Goal: Task Accomplishment & Management: Complete application form

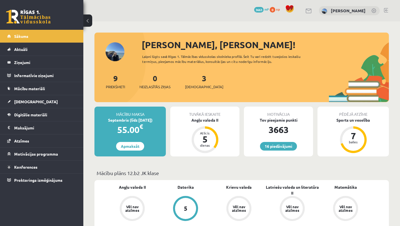
scroll to position [108, 0]
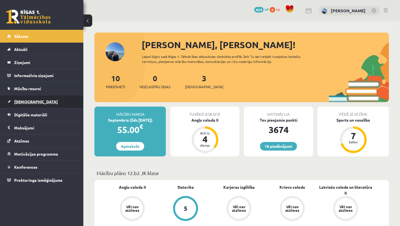
click at [15, 103] on span "[DEMOGRAPHIC_DATA]" at bounding box center [36, 101] width 44 height 5
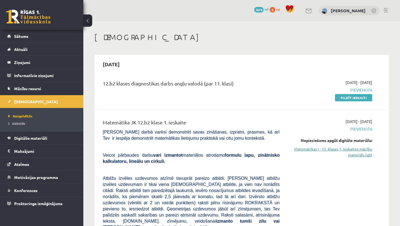
click at [340, 150] on link "Matemātikas I - 12. klases 1. ieskaites mācību materiāls (ab)" at bounding box center [330, 152] width 84 height 12
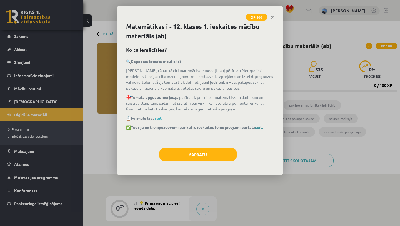
click at [261, 128] on link "šeit." at bounding box center [259, 127] width 8 height 5
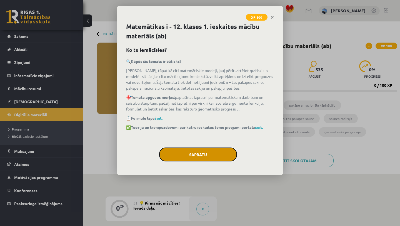
click at [198, 155] on button "Sapratu" at bounding box center [198, 154] width 78 height 14
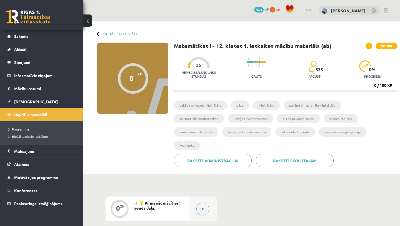
click at [202, 202] on button at bounding box center [203, 208] width 13 height 13
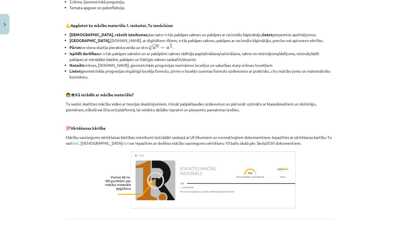
scroll to position [221, 0]
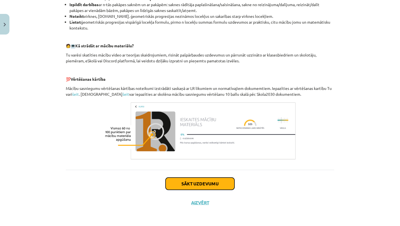
click at [202, 184] on button "Sākt uzdevumu" at bounding box center [200, 183] width 69 height 12
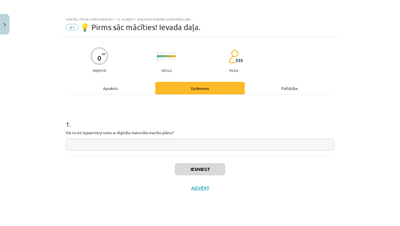
click at [173, 143] on input "text" at bounding box center [200, 144] width 269 height 11
type input "**"
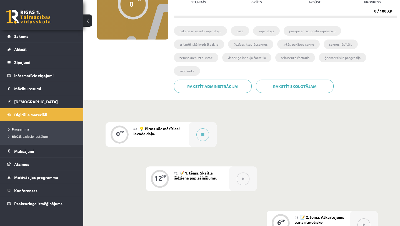
scroll to position [75, 0]
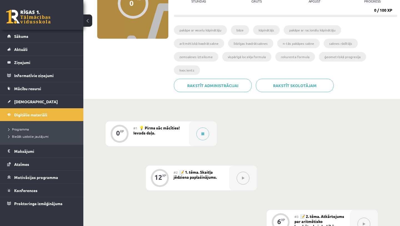
click at [244, 176] on icon at bounding box center [243, 177] width 3 height 3
click at [198, 127] on button at bounding box center [203, 133] width 13 height 13
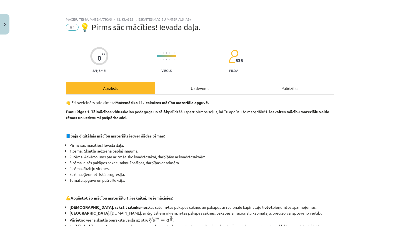
scroll to position [221, 0]
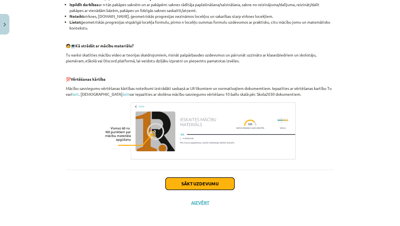
click at [190, 187] on button "Sākt uzdevumu" at bounding box center [200, 183] width 69 height 12
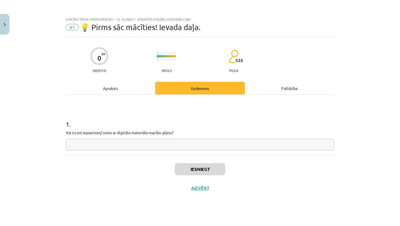
scroll to position [0, 0]
click at [178, 143] on input "text" at bounding box center [200, 144] width 269 height 11
type input "**"
click at [217, 168] on button "Iesniegt" at bounding box center [200, 169] width 51 height 12
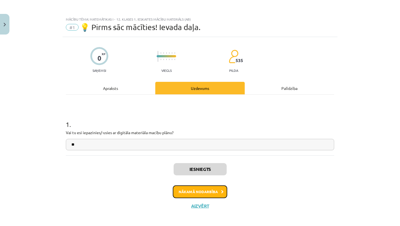
click at [210, 193] on button "Nākamā nodarbība" at bounding box center [200, 191] width 54 height 13
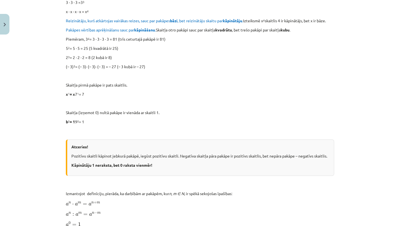
scroll to position [48, 0]
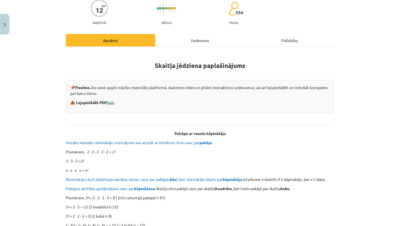
click at [111, 103] on link "šeit." at bounding box center [111, 102] width 8 height 5
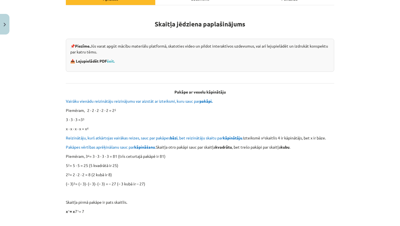
scroll to position [93, 0]
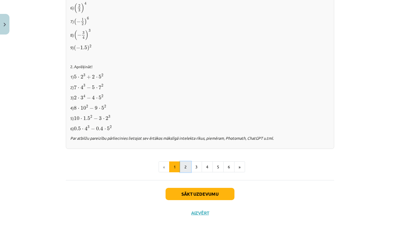
click at [187, 166] on button "2" at bounding box center [185, 166] width 11 height 11
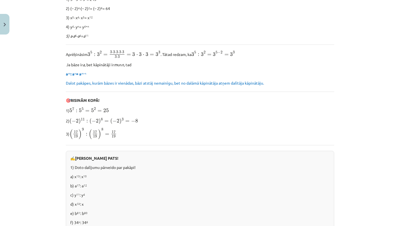
scroll to position [365, 0]
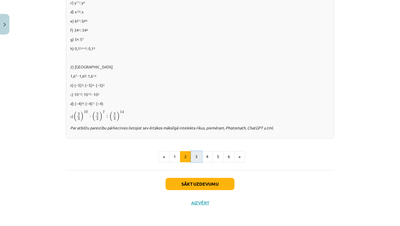
click at [194, 159] on button "3" at bounding box center [196, 156] width 11 height 11
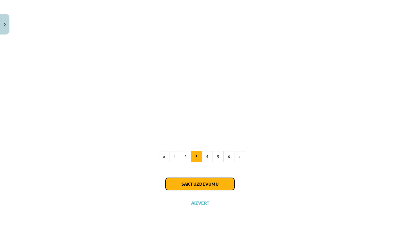
click at [192, 185] on button "Sākt uzdevumu" at bounding box center [200, 184] width 69 height 12
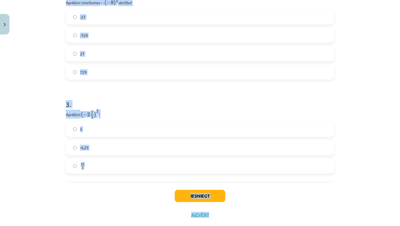
scroll to position [307, 0]
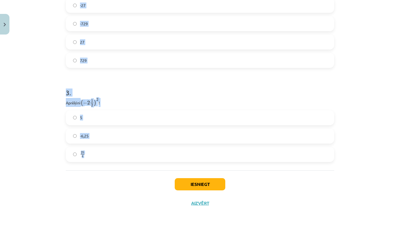
drag, startPoint x: 67, startPoint y: 76, endPoint x: 98, endPoint y: 180, distance: 108.3
copy form "Atzīmē visus skaitļus, kuri ir kāda vesela skaitļa kvadrāts! 16 100 49 33 60 3 …"
click at [150, 81] on h1 "3 ." at bounding box center [200, 87] width 269 height 17
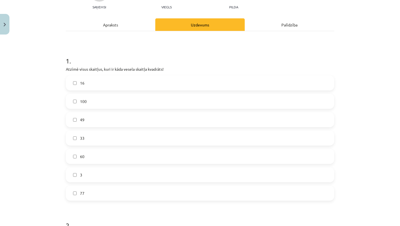
scroll to position [64, 0]
click at [95, 98] on label "100" at bounding box center [199, 101] width 267 height 14
click at [98, 81] on label "16" at bounding box center [199, 83] width 267 height 14
click at [84, 157] on span "60" at bounding box center [82, 156] width 4 height 6
click at [84, 176] on label "3" at bounding box center [199, 174] width 267 height 14
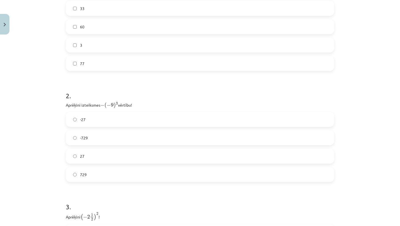
scroll to position [194, 0]
click at [89, 152] on label "27" at bounding box center [199, 155] width 267 height 14
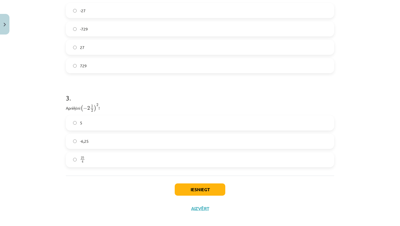
scroll to position [307, 0]
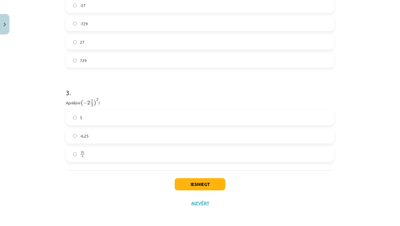
click at [94, 149] on label "25 4 25 4" at bounding box center [199, 154] width 267 height 14
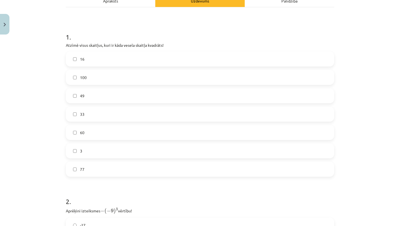
scroll to position [89, 0]
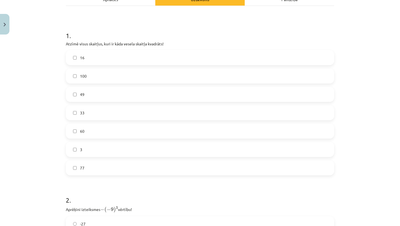
click at [88, 95] on label "49" at bounding box center [199, 94] width 267 height 14
click at [84, 136] on label "60" at bounding box center [199, 131] width 267 height 14
click at [84, 149] on label "3" at bounding box center [199, 149] width 267 height 14
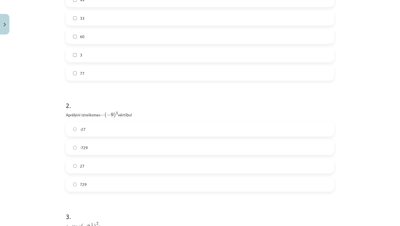
scroll to position [202, 0]
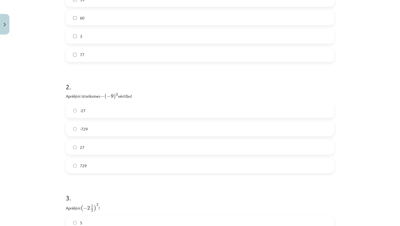
click at [93, 165] on label "729" at bounding box center [199, 165] width 267 height 14
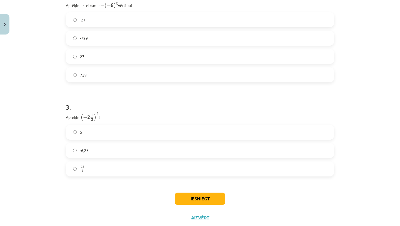
scroll to position [294, 0]
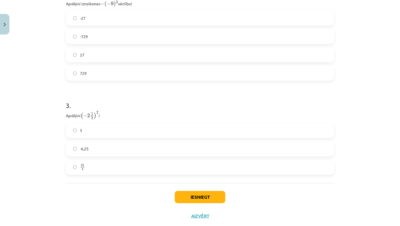
click at [92, 148] on label "-6,25" at bounding box center [199, 149] width 267 height 14
click at [204, 194] on button "Iesniegt" at bounding box center [200, 197] width 51 height 12
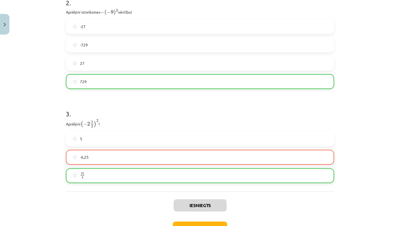
scroll to position [324, 0]
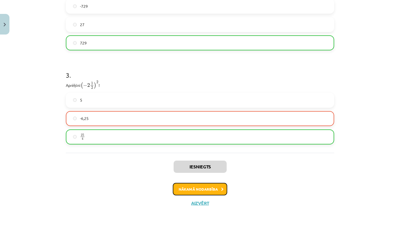
click at [195, 189] on button "Nākamā nodarbība" at bounding box center [200, 189] width 54 height 13
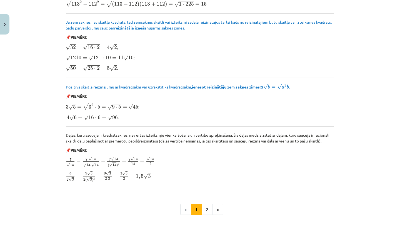
scroll to position [594, 0]
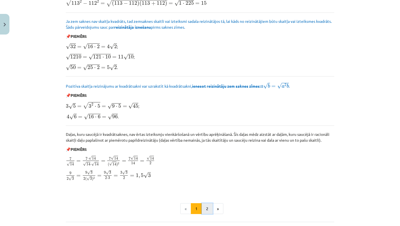
click at [209, 208] on button "2" at bounding box center [207, 208] width 11 height 11
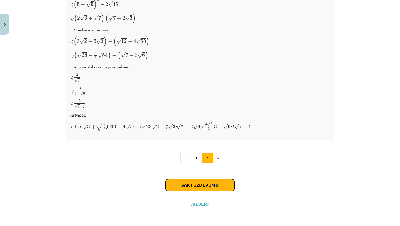
click at [209, 180] on button "Sākt uzdevumu" at bounding box center [200, 185] width 69 height 12
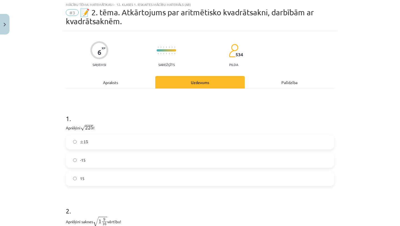
scroll to position [14, 0]
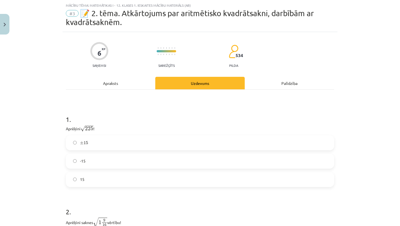
click at [142, 181] on label "15" at bounding box center [199, 179] width 267 height 14
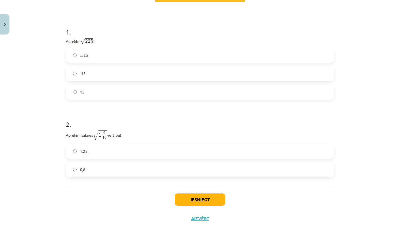
scroll to position [104, 0]
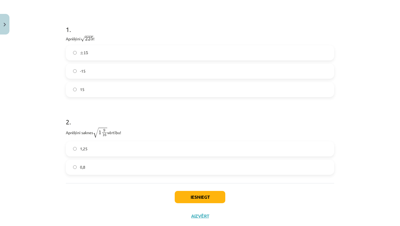
click at [136, 162] on label "0,8" at bounding box center [199, 167] width 267 height 14
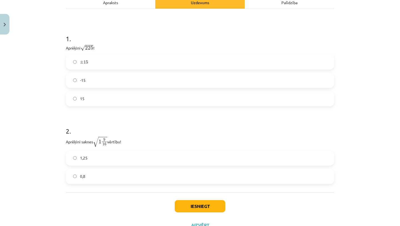
scroll to position [88, 0]
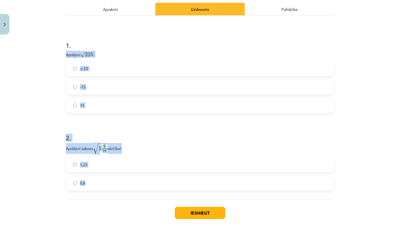
drag, startPoint x: 65, startPoint y: 51, endPoint x: 102, endPoint y: 195, distance: 148.3
click at [102, 195] on div "6 XP Saņemsi Sarežģīts 534 pilda Apraksts Uzdevums Palīdzība 1 . Aprēķini √ 225…" at bounding box center [200, 99] width 275 height 283
copy form "Aprēķini √ 225 225 ! ± 15 ± 15 -15 15 2 . Aprēķini saknes √ 1 9 16 1 9 16 vērtī…"
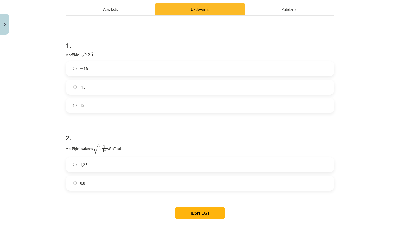
click at [88, 167] on label "1,25" at bounding box center [199, 165] width 267 height 14
click at [198, 212] on button "Iesniegt" at bounding box center [200, 213] width 51 height 12
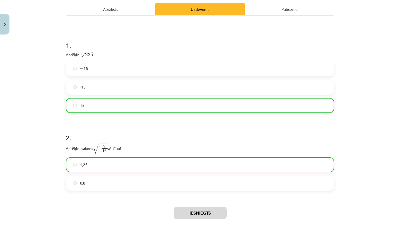
scroll to position [135, 0]
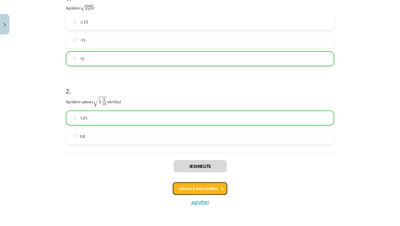
click at [194, 188] on button "Nākamā nodarbība" at bounding box center [200, 188] width 54 height 13
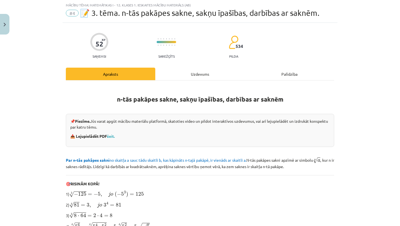
scroll to position [14, 0]
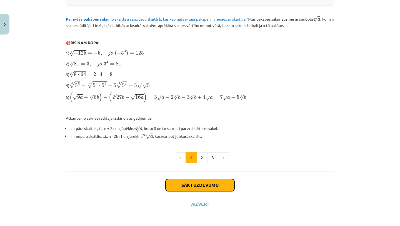
click at [195, 181] on button "Sākt uzdevumu" at bounding box center [200, 185] width 69 height 12
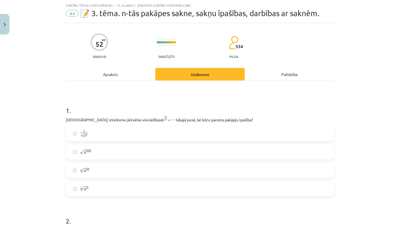
click at [113, 168] on label "n √ a m a m n" at bounding box center [199, 170] width 267 height 14
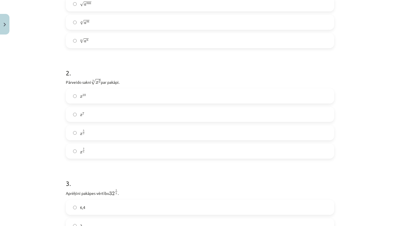
scroll to position [163, 0]
click at [97, 147] on label "x 2 5 x 2 5" at bounding box center [199, 150] width 267 height 14
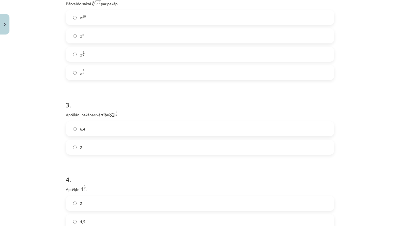
scroll to position [242, 0]
click at [103, 127] on label "6,4" at bounding box center [199, 127] width 267 height 14
click at [103, 127] on label "2" at bounding box center [199, 128] width 267 height 14
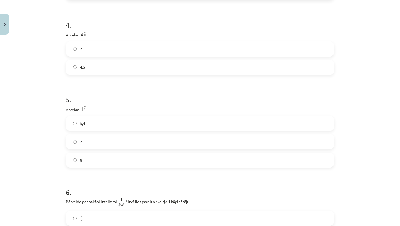
scroll to position [395, 0]
click at [95, 141] on label "2" at bounding box center [199, 141] width 267 height 14
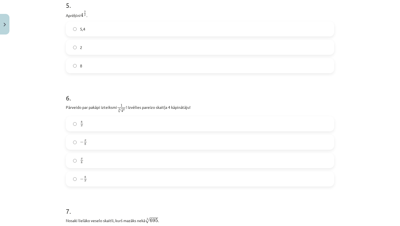
scroll to position [490, 0]
click at [94, 142] on label "− x 8 − x 8" at bounding box center [199, 140] width 267 height 14
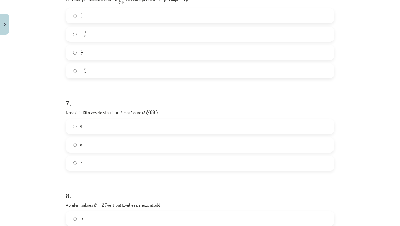
click at [99, 147] on label "8" at bounding box center [199, 145] width 267 height 14
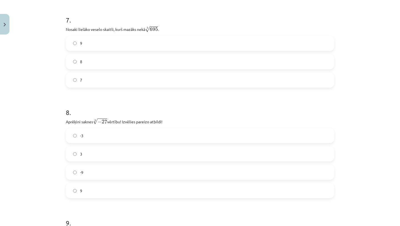
scroll to position [713, 0]
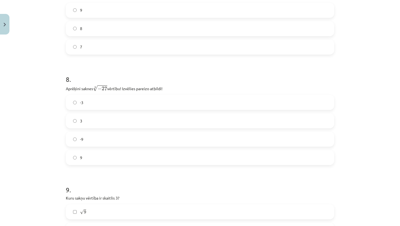
click at [94, 158] on label "9" at bounding box center [199, 157] width 267 height 14
click at [95, 103] on label "√ 9 9" at bounding box center [199, 103] width 267 height 14
click at [95, 144] on label "3 √ 18 18 3" at bounding box center [199, 140] width 267 height 14
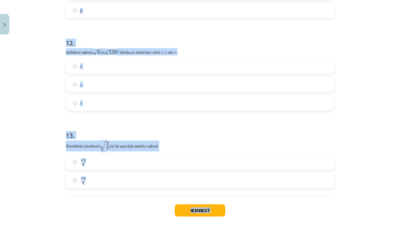
scroll to position [1222, 0]
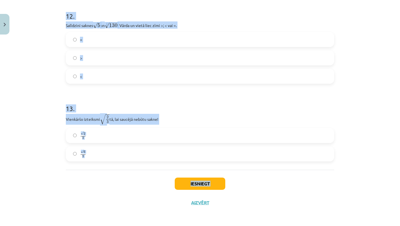
drag, startPoint x: 63, startPoint y: 123, endPoint x: 67, endPoint y: 199, distance: 76.3
copy div "1 . Kura izteiksme jāizvēlas vienādības a m n a m n = ⋯ labajā pusē, lai būtu p…"
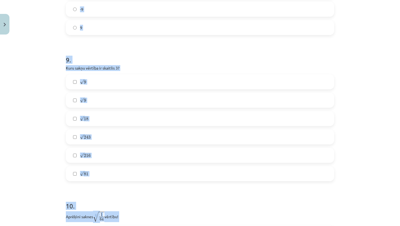
scroll to position [838, 0]
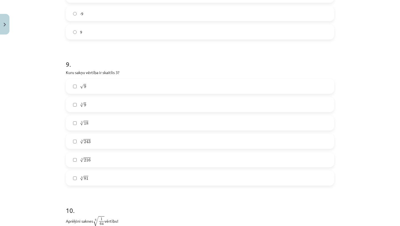
click at [21, 136] on div "Mācību tēma: Matemātikas i - 12. klases 1. ieskaites mācību materiāls (ab) #4 📝…" at bounding box center [200, 113] width 400 height 226
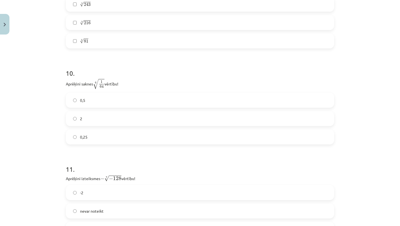
scroll to position [976, 0]
click at [96, 119] on label "2" at bounding box center [199, 118] width 267 height 14
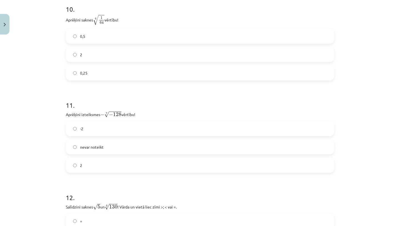
scroll to position [1041, 0]
click at [101, 146] on span "nevar noteikt" at bounding box center [92, 146] width 24 height 6
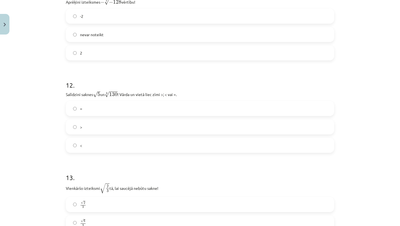
scroll to position [1152, 0]
click at [86, 130] on label ">" at bounding box center [199, 127] width 267 height 14
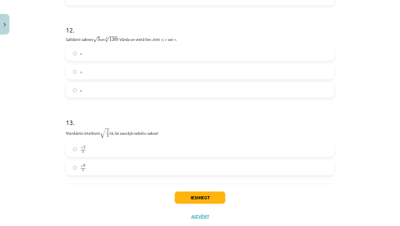
scroll to position [1222, 0]
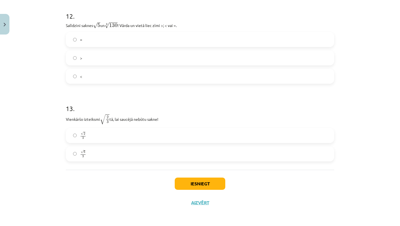
click at [91, 153] on label "√ 6 3 6 3" at bounding box center [199, 154] width 267 height 14
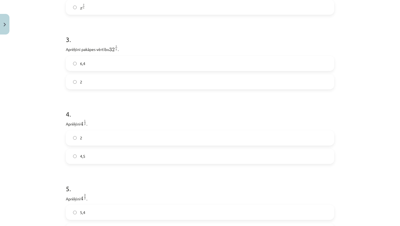
scroll to position [309, 0]
click at [82, 79] on label "2" at bounding box center [199, 78] width 267 height 14
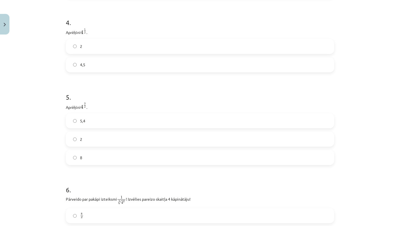
scroll to position [409, 0]
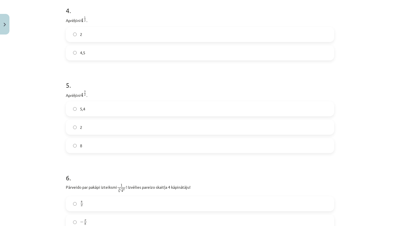
click at [83, 146] on label "8" at bounding box center [199, 145] width 267 height 14
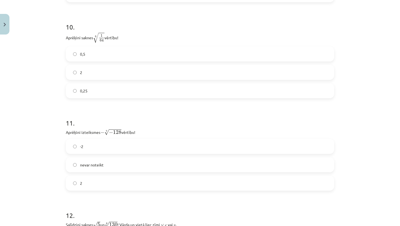
scroll to position [1026, 0]
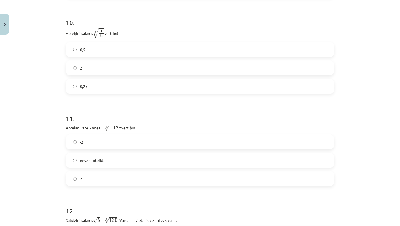
click at [90, 49] on label "0,5" at bounding box center [199, 50] width 267 height 14
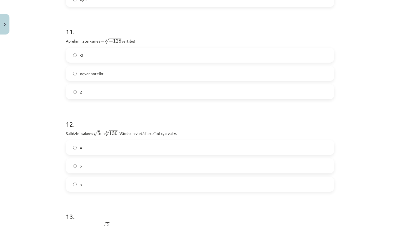
scroll to position [1114, 0]
click at [87, 91] on label "2" at bounding box center [199, 91] width 267 height 14
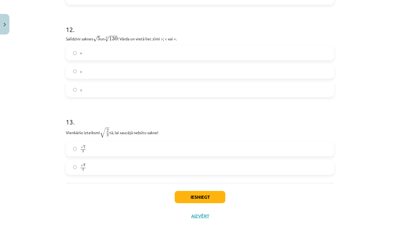
scroll to position [1208, 0]
click at [91, 89] on label "<" at bounding box center [199, 89] width 267 height 14
click at [207, 199] on button "Iesniegt" at bounding box center [200, 196] width 51 height 12
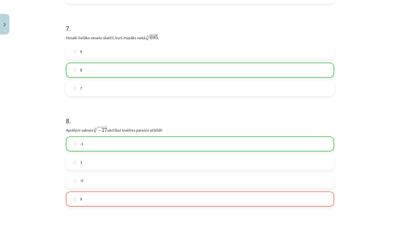
scroll to position [672, 0]
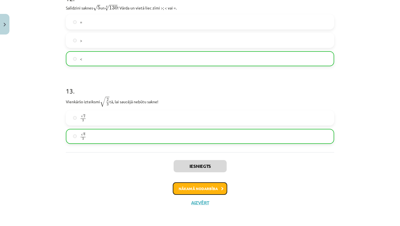
click at [209, 192] on button "Nākamā nodarbība" at bounding box center [200, 188] width 54 height 13
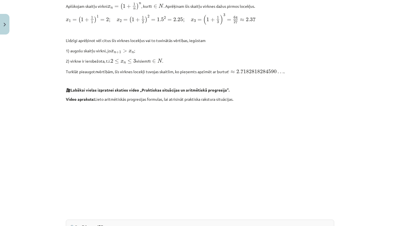
scroll to position [553, 0]
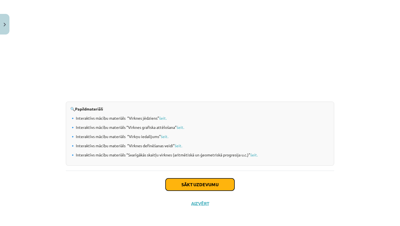
click at [184, 184] on button "Sākt uzdevumu" at bounding box center [200, 184] width 69 height 12
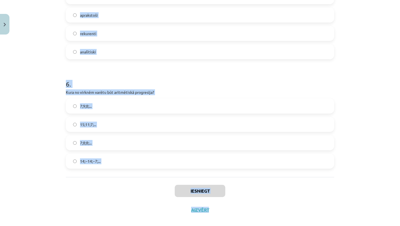
scroll to position [596, 0]
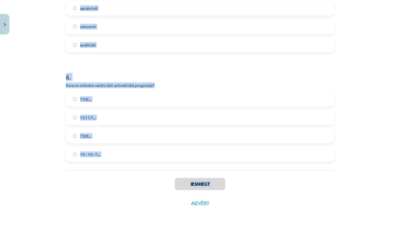
drag, startPoint x: 66, startPoint y: 110, endPoint x: 96, endPoint y: 191, distance: 86.4
copy div "1 . Skaitļu virkne -7; -4; -1; 2; 5; ... ir Dilstoša Ne augoša, ne dilstoša Kon…"
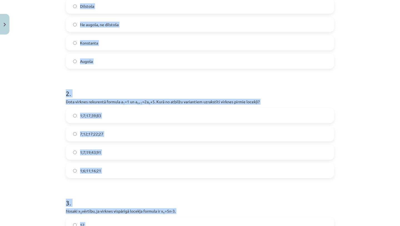
scroll to position [0, 0]
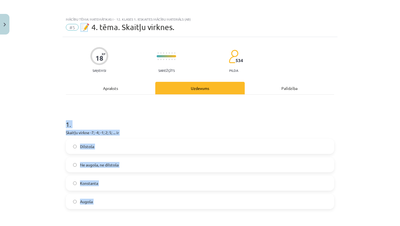
click at [80, 112] on h1 "1 ." at bounding box center [200, 119] width 269 height 17
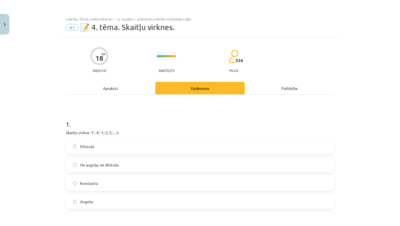
click at [111, 182] on label "Konstanta" at bounding box center [199, 183] width 267 height 14
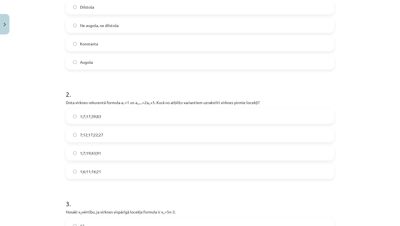
scroll to position [140, 0]
click at [116, 152] on label "1;7;19;43;91" at bounding box center [199, 152] width 267 height 14
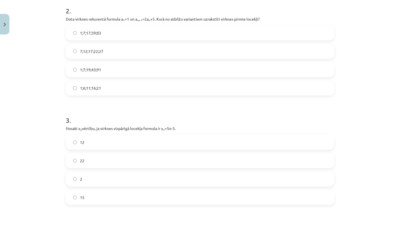
scroll to position [228, 0]
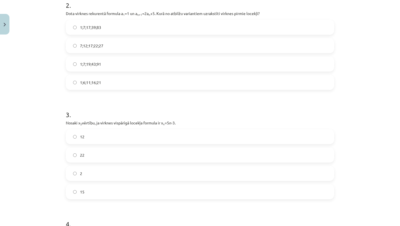
click at [107, 189] on label "15" at bounding box center [199, 192] width 267 height 14
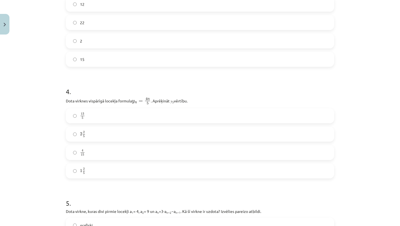
scroll to position [363, 0]
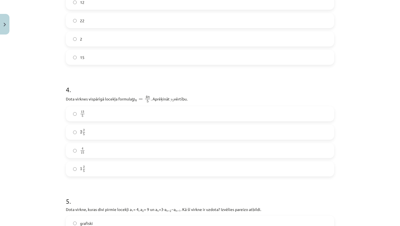
click at [101, 130] on label "2 2 5 2 2 5" at bounding box center [199, 132] width 267 height 14
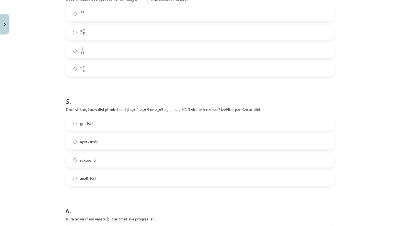
scroll to position [464, 0]
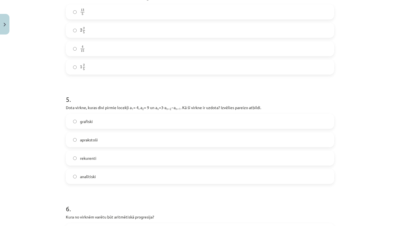
click at [98, 156] on label "rekurenti" at bounding box center [199, 158] width 267 height 14
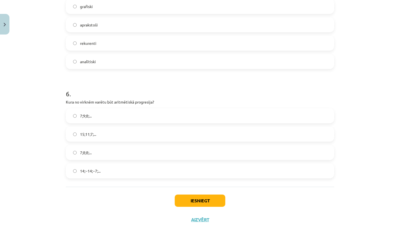
scroll to position [579, 0]
click at [97, 136] on label "15;11;7;..." at bounding box center [199, 134] width 267 height 14
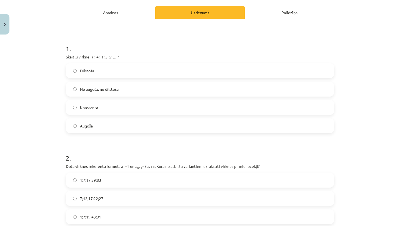
scroll to position [91, 0]
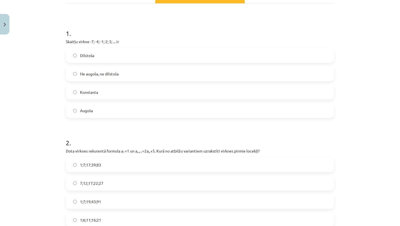
click at [97, 113] on label "Augoša" at bounding box center [199, 110] width 267 height 14
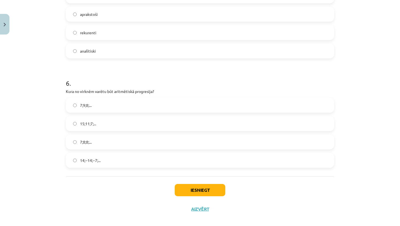
scroll to position [591, 0]
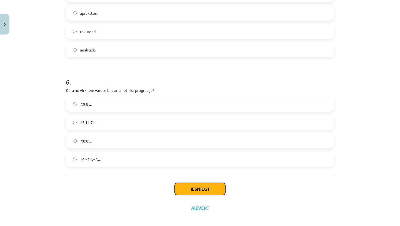
click at [196, 191] on button "Iesniegt" at bounding box center [200, 189] width 51 height 12
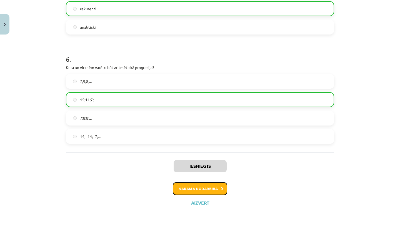
click at [200, 190] on button "Nākamā nodarbība" at bounding box center [200, 188] width 54 height 13
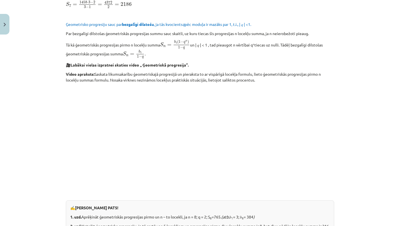
scroll to position [675, 0]
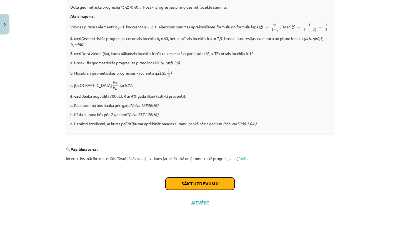
click at [196, 184] on button "Sākt uzdevumu" at bounding box center [200, 183] width 69 height 12
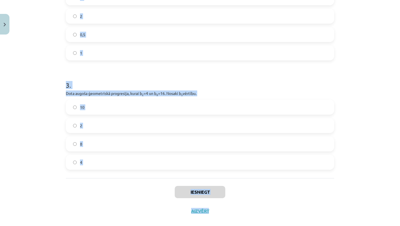
scroll to position [229, 0]
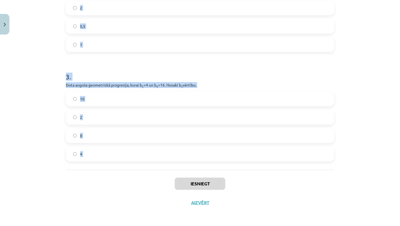
drag, startPoint x: 67, startPoint y: 119, endPoint x: 86, endPoint y: 177, distance: 61.6
click at [86, 177] on div "12 XP Saņemsi Sarežģīts 534 pilda Apraksts Uzdevums Palīdzība 1 . Aprēķini ģeom…" at bounding box center [200, 10] width 275 height 404
copy form "Aprēķini ģeometriskās progresijas nākamo locekli, ja b 1 = 7 un q=5. 12 35 2 . …"
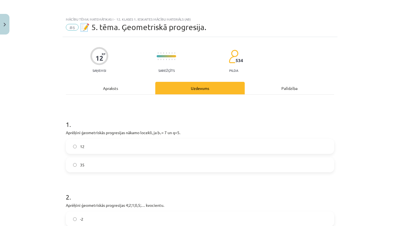
click at [85, 164] on label "35" at bounding box center [199, 165] width 267 height 14
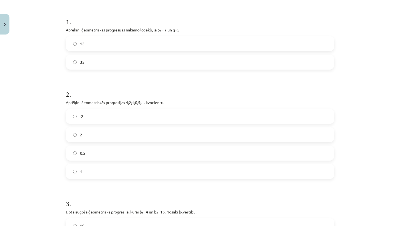
scroll to position [103, 0]
click at [93, 153] on label "0,5" at bounding box center [199, 152] width 267 height 14
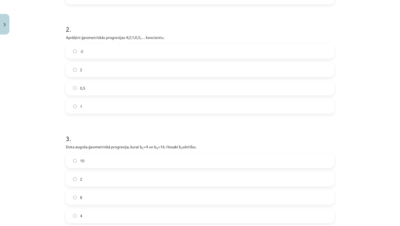
scroll to position [168, 0]
click at [115, 65] on label "2" at bounding box center [199, 69] width 267 height 14
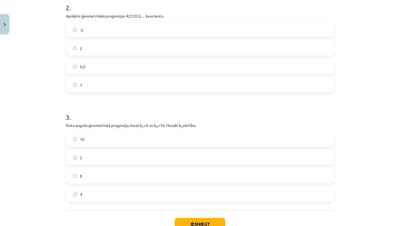
scroll to position [192, 0]
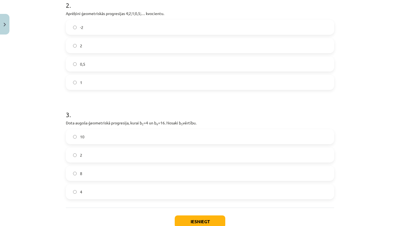
click at [105, 156] on label "2" at bounding box center [199, 155] width 267 height 14
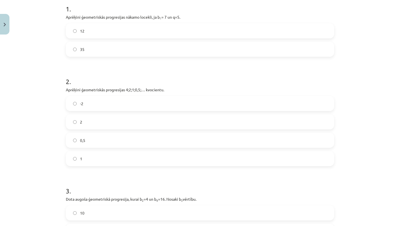
scroll to position [112, 0]
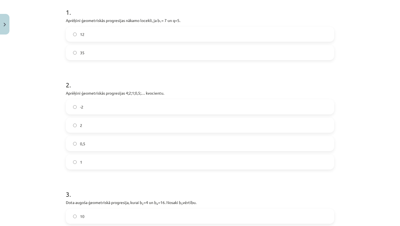
click at [85, 141] on span "0,5" at bounding box center [82, 144] width 5 height 6
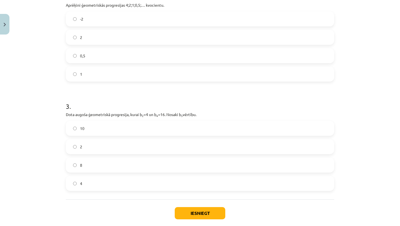
scroll to position [210, 0]
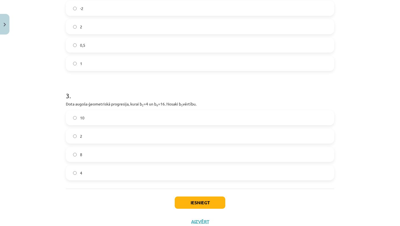
click at [87, 157] on label "8" at bounding box center [199, 154] width 267 height 14
click at [203, 197] on button "Iesniegt" at bounding box center [200, 202] width 51 height 12
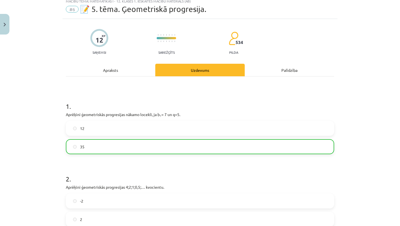
scroll to position [0, 0]
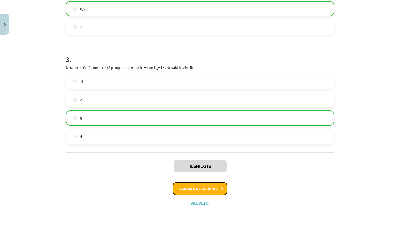
click at [199, 187] on button "Nākamā nodarbība" at bounding box center [200, 188] width 54 height 13
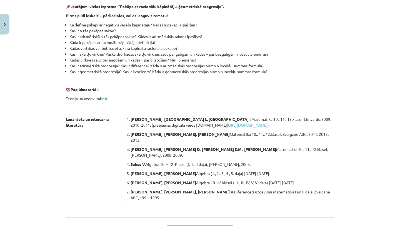
scroll to position [97, 0]
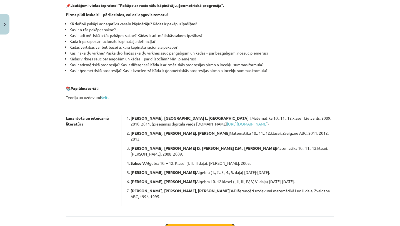
click at [201, 224] on button "Sākt uzdevumu" at bounding box center [200, 230] width 69 height 12
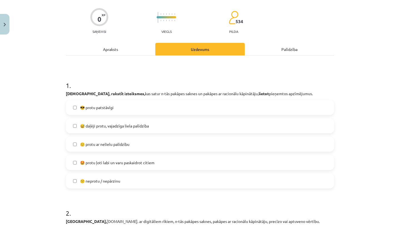
scroll to position [40, 0]
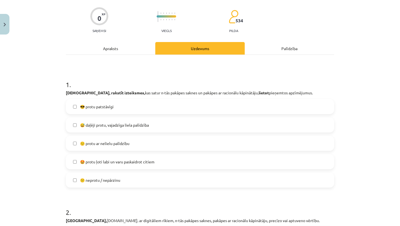
click at [148, 125] on span "😅 daļēji protu, vajadzīga liela palīdzība" at bounding box center [114, 125] width 69 height 6
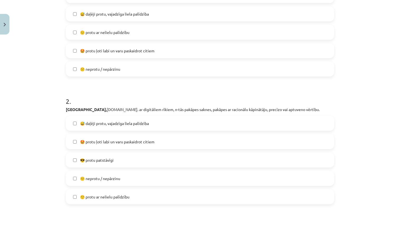
scroll to position [152, 0]
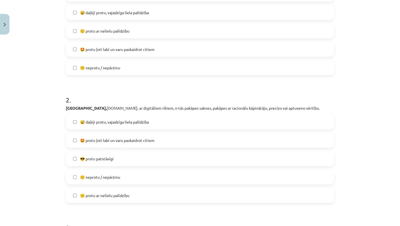
click at [143, 121] on span "😅 daļēji protu, vajadzīga liela palīdzība" at bounding box center [114, 122] width 69 height 6
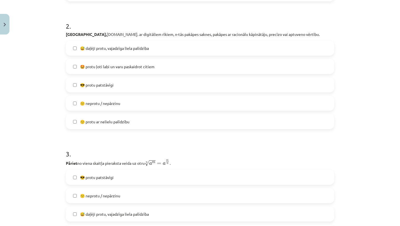
scroll to position [221, 0]
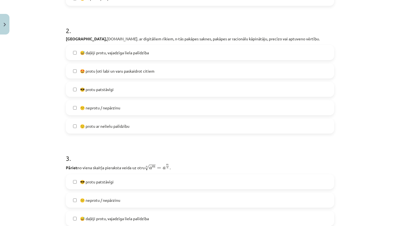
click at [129, 125] on span "🙂 protu ar nelielu palīdzību" at bounding box center [104, 126] width 49 height 6
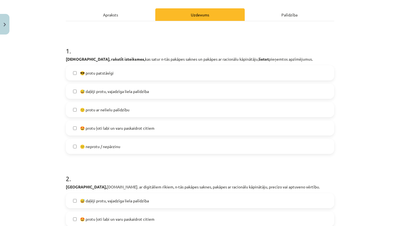
scroll to position [94, 0]
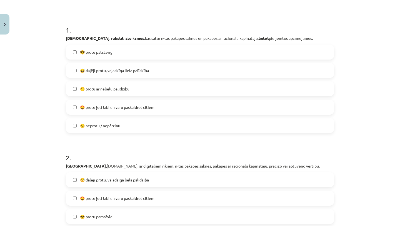
click at [113, 182] on span "😅 daļēji protu, vajadzīga liela palīdzība" at bounding box center [114, 180] width 69 height 6
click at [117, 86] on span "🙂 protu ar nelielu palīdzību" at bounding box center [104, 89] width 49 height 6
click at [122, 69] on span "😅 daļēji protu, vajadzīga liela palīdzība" at bounding box center [114, 71] width 69 height 6
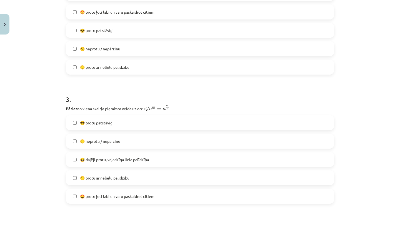
scroll to position [282, 0]
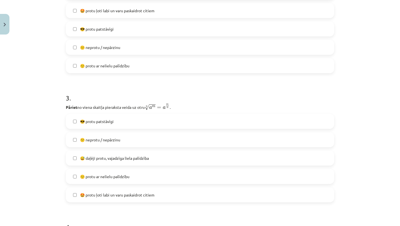
click at [111, 153] on label "😅 daļēji protu, vajadzīga liela palīdzība" at bounding box center [199, 158] width 267 height 14
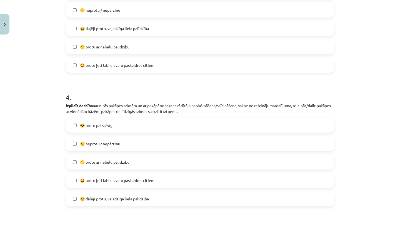
scroll to position [413, 0]
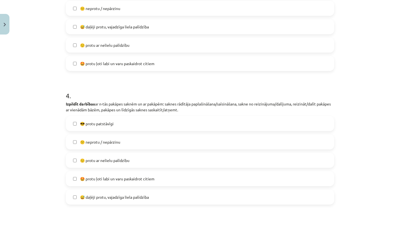
click at [119, 158] on span "🙂 protu ar nelielu palīdzību" at bounding box center [104, 160] width 49 height 6
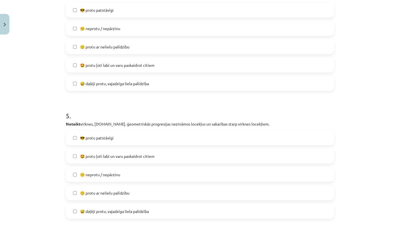
scroll to position [584, 0]
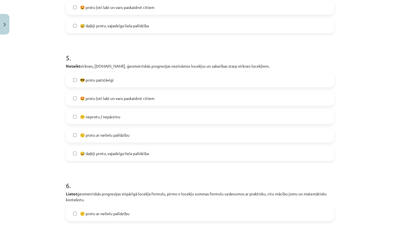
click at [117, 154] on span "😅 daļēji protu, vajadzīga liela palīdzība" at bounding box center [114, 153] width 69 height 6
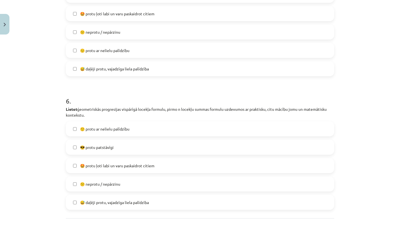
scroll to position [670, 0]
click at [105, 183] on span "😕 neprotu / nepārzinu" at bounding box center [100, 183] width 40 height 6
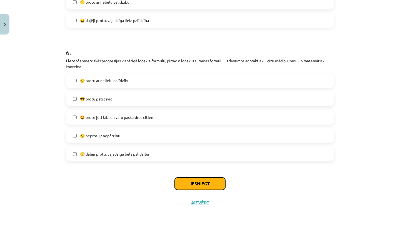
click at [200, 184] on button "Iesniegt" at bounding box center [200, 183] width 51 height 12
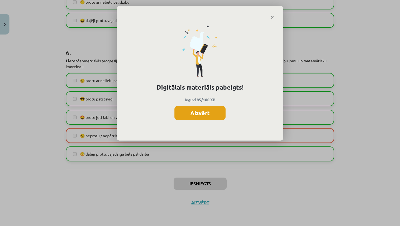
click at [199, 113] on button "Aizvērt" at bounding box center [200, 113] width 51 height 14
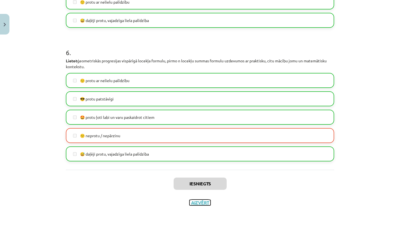
click at [202, 200] on button "Aizvērt" at bounding box center [200, 203] width 21 height 6
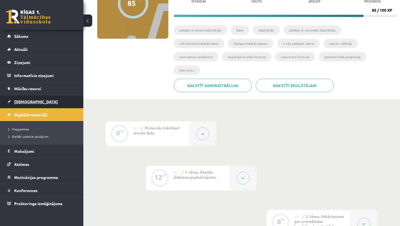
click at [15, 102] on span "[DEMOGRAPHIC_DATA]" at bounding box center [36, 101] width 44 height 5
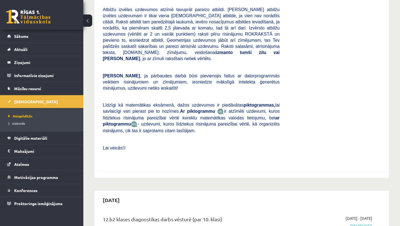
scroll to position [172, 0]
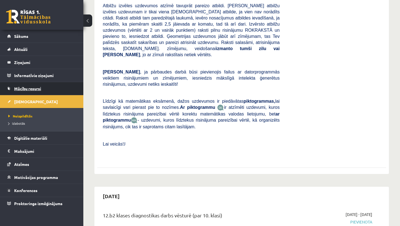
click at [22, 90] on span "Mācību resursi" at bounding box center [27, 88] width 27 height 5
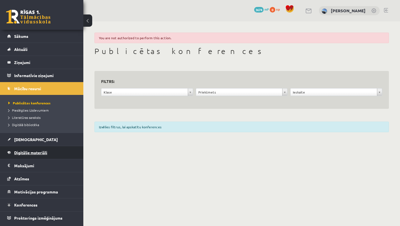
click at [23, 152] on span "Digitālie materiāli" at bounding box center [30, 152] width 33 height 5
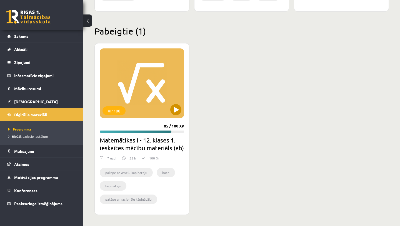
scroll to position [678, 0]
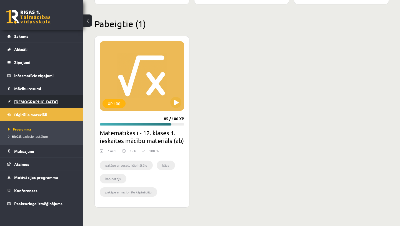
click at [25, 99] on link "[DEMOGRAPHIC_DATA]" at bounding box center [41, 101] width 69 height 13
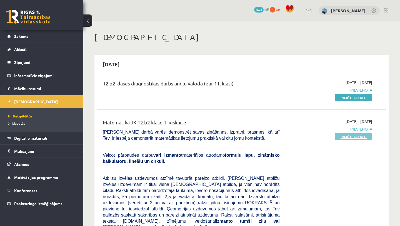
click at [357, 137] on link "Pildīt ieskaiti" at bounding box center [353, 136] width 37 height 7
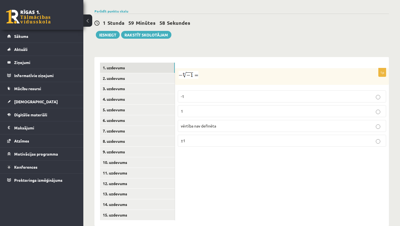
scroll to position [201, 0]
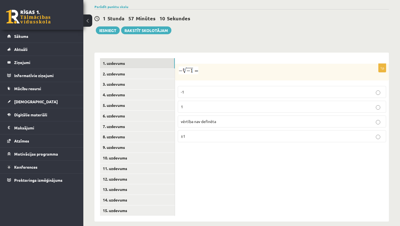
click at [203, 104] on p "1" at bounding box center [282, 107] width 202 height 6
click at [142, 69] on link "2. uzdevums" at bounding box center [137, 74] width 75 height 10
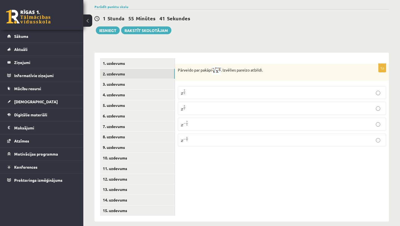
click at [194, 105] on p "x 5 7 x 5 7" at bounding box center [282, 108] width 202 height 7
click at [138, 79] on link "3. uzdevums" at bounding box center [137, 84] width 75 height 10
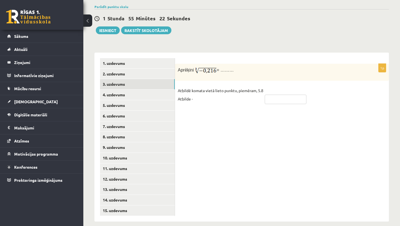
click at [281, 95] on input "text" at bounding box center [286, 99] width 42 height 9
type input "****"
click at [132, 90] on link "4. uzdevums" at bounding box center [137, 95] width 75 height 10
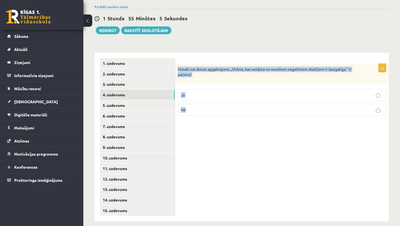
drag, startPoint x: 177, startPoint y: 60, endPoint x: 195, endPoint y: 108, distance: 50.6
click at [195, 108] on div "1p Nosaki vai dotais apgalvojums „Virkne, kas veidota no veseliem negatīviem sk…" at bounding box center [282, 92] width 214 height 56
copy div "Nosaki vai dotais apgalvojums „Virkne, kas veidota no veseliem negatīviem skait…"
click at [203, 92] on p "Jā" at bounding box center [282, 95] width 202 height 6
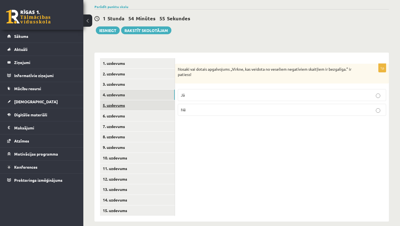
click at [139, 101] on link "5. uzdevums" at bounding box center [137, 105] width 75 height 10
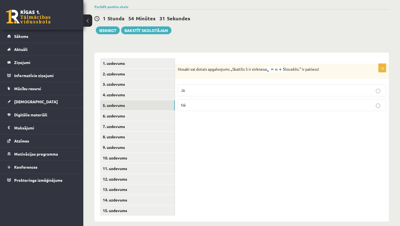
click at [259, 87] on p "Jā" at bounding box center [282, 90] width 202 height 6
click at [145, 113] on link "6. uzdevums" at bounding box center [137, 116] width 75 height 10
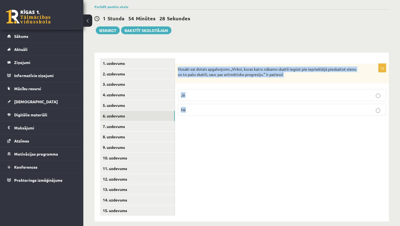
drag, startPoint x: 177, startPoint y: 63, endPoint x: 185, endPoint y: 130, distance: 67.8
click at [185, 130] on div "1p Nosaki vai dotais apgalvojums „Virkni, kuras katru nākamo skaitli iegūst pie…" at bounding box center [282, 137] width 214 height 169
copy div "Nosaki vai dotais apgalvojums „Virkni, kuras katru nākamo skaitli iegūst pie ie…"
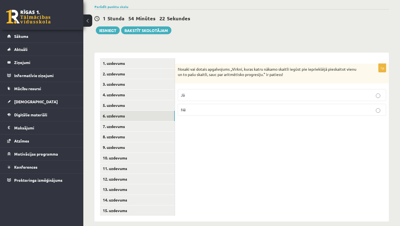
click at [200, 92] on p "Jā" at bounding box center [282, 95] width 202 height 6
click at [143, 121] on link "7. uzdevums" at bounding box center [137, 126] width 75 height 10
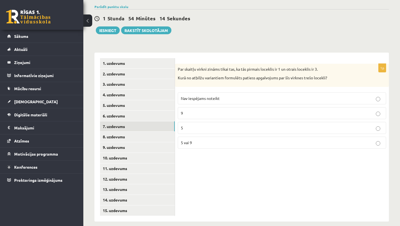
click at [191, 110] on label "9" at bounding box center [282, 113] width 209 height 12
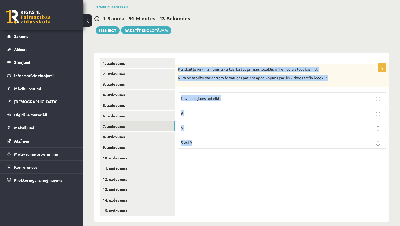
drag, startPoint x: 178, startPoint y: 61, endPoint x: 200, endPoint y: 166, distance: 107.6
click at [200, 166] on div "1p Par skaitļu virkni zināms tikai tas, ka tās pirmais loceklis ir 1 un otrais …" at bounding box center [282, 137] width 214 height 169
copy div "Par skaitļu virkni zināms tikai tas, ka tās pirmais loceklis ir 1 un otrais loc…"
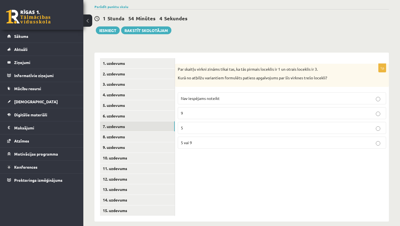
click at [220, 177] on div "1p Par skaitļu virkni zināms tikai tas, ka tās pirmais loceklis ir 1 un otrais …" at bounding box center [282, 137] width 214 height 169
click at [224, 95] on p "Nav iespējams noteikt" at bounding box center [282, 98] width 202 height 6
click at [141, 132] on link "8. uzdevums" at bounding box center [137, 137] width 75 height 10
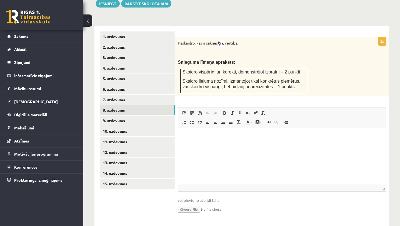
scroll to position [229, 0]
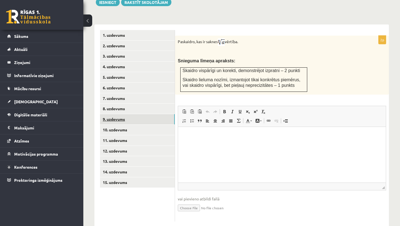
click at [153, 116] on link "9. uzdevums" at bounding box center [137, 119] width 75 height 10
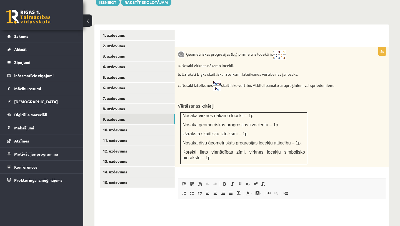
scroll to position [0, 0]
click at [179, 51] on img at bounding box center [181, 54] width 7 height 6
click at [182, 51] on img at bounding box center [181, 54] width 7 height 6
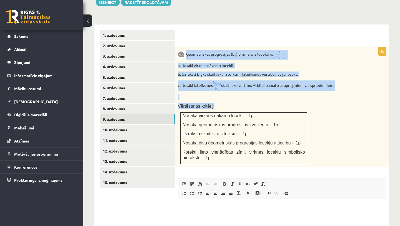
drag, startPoint x: 186, startPoint y: 47, endPoint x: 231, endPoint y: 157, distance: 118.7
click at [231, 157] on div "Ģeometriskās progresijas (b n ) pirmie trīs locekļi ir . a. Nosaki virknes nāka…" at bounding box center [282, 107] width 214 height 120
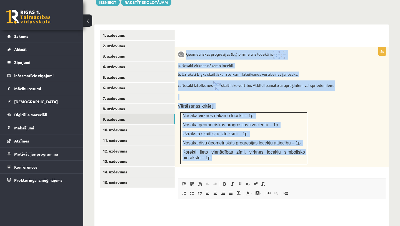
copy div "Ģeometriskās progresijas (b n ) pirmie trīs locekļi ir . a. Nosaki virknes nāka…"
click at [347, 83] on p "c. Nosaki izteiksmes skaitlisko vērtību. Atbildi pamato ar aprēķiniem vai sprie…" at bounding box center [268, 85] width 181 height 11
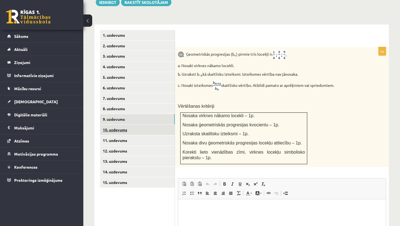
click at [140, 128] on link "10. uzdevums" at bounding box center [137, 130] width 75 height 10
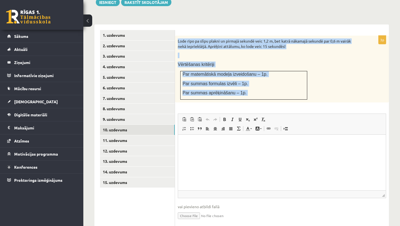
drag, startPoint x: 177, startPoint y: 33, endPoint x: 224, endPoint y: 105, distance: 86.3
click at [225, 106] on div "3p Lode ripo pa slīpu plakni un pirmajā sekundē veic 1,2 m, bet katrā nākamajā …" at bounding box center [282, 133] width 214 height 194
copy div "Lode ripo pa slīpu plakni un pirmajā sekundē veic 1,2 m, bet katrā nākamajā sek…"
click at [332, 93] on div "Lode ripo pa slīpu plakni un pirmajā sekundē veic 1,2 m, bet katrā nākamajā sek…" at bounding box center [282, 69] width 214 height 67
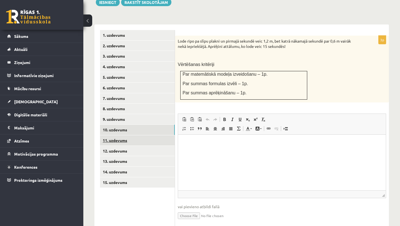
click at [108, 137] on link "11. uzdevums" at bounding box center [137, 140] width 75 height 10
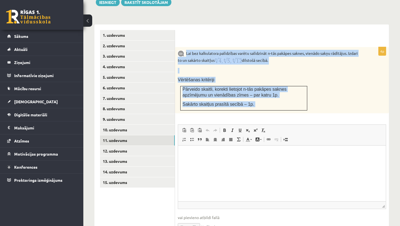
drag, startPoint x: 187, startPoint y: 45, endPoint x: 230, endPoint y: 106, distance: 74.7
click at [230, 106] on div "4p Lai bez kalkulatora palīdzības varētu salīdzināt n-tās pakāpes saknes, vienā…" at bounding box center [282, 143] width 214 height 193
copy div "Lai bez kalkulatora palīdzības varētu salīdzināt n-tās pakāpes saknes, vienādo …"
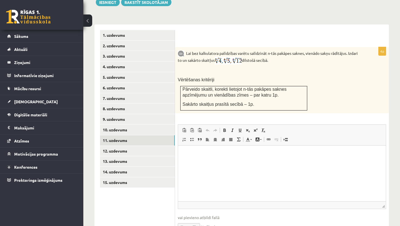
click at [334, 68] on p at bounding box center [268, 71] width 181 height 6
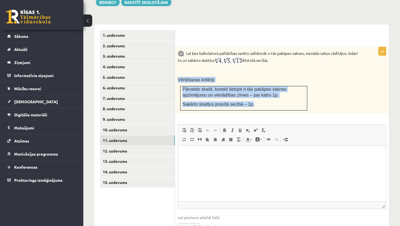
drag, startPoint x: 177, startPoint y: 71, endPoint x: 272, endPoint y: 103, distance: 100.1
click at [272, 103] on div "Lai bez kalkulatora palīdzības varētu salīdzināt n-tās pakāpes saknes, vienādo …" at bounding box center [282, 80] width 214 height 66
copy div "Vērtēšanas kritēriji Pārveido skaitli, korekti lietojot n-tās pakāpes saknes ap…"
click at [135, 146] on link "12. uzdevums" at bounding box center [137, 151] width 75 height 10
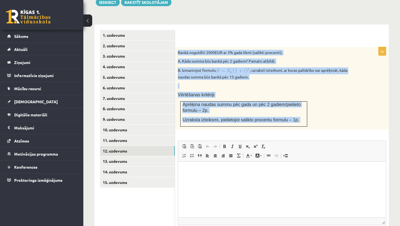
drag, startPoint x: 177, startPoint y: 44, endPoint x: 234, endPoint y: 132, distance: 104.6
click at [234, 133] on div "3p Bankā noguldīti 2000EUR ar 3% gada likmi (salikti procenti). A. Kāda summa b…" at bounding box center [282, 151] width 214 height 209
copy div "Bankā noguldīti 2000EUR ar 3% gada likmi (salikti procenti). A. Kāda summa būs …"
click at [123, 157] on link "13. uzdevums" at bounding box center [137, 161] width 75 height 10
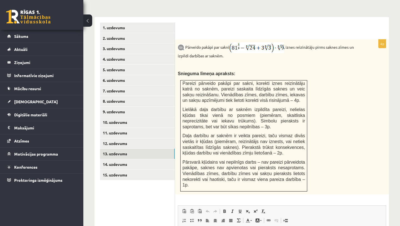
scroll to position [236, 0]
click at [118, 159] on link "14. uzdevums" at bounding box center [137, 164] width 75 height 10
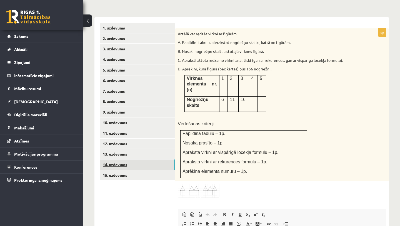
scroll to position [0, 0]
click at [123, 170] on link "15. uzdevums" at bounding box center [137, 175] width 75 height 10
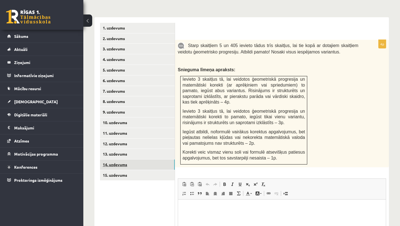
click at [122, 159] on link "14. uzdevums" at bounding box center [137, 164] width 75 height 10
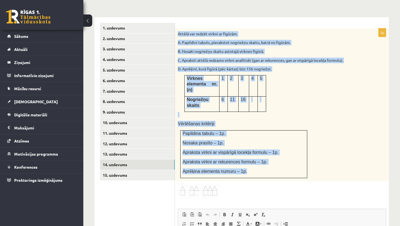
drag, startPoint x: 177, startPoint y: 26, endPoint x: 234, endPoint y: 168, distance: 152.9
click at [234, 168] on div "Attēlā var redzēt virkni ar figūrām. A. Papildini tabulu, pierakstot nogriežņu …" at bounding box center [282, 104] width 214 height 152
copy div "Attēlā var redzēt virkni ar figūrām. A. Papildini tabulu, pierakstot nogriežņu …"
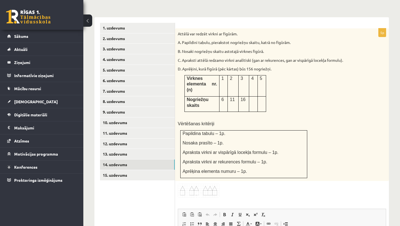
click at [286, 77] on div "Attēlā var redzēt virkni ar figūrām. A. Papildini tabulu, pierakstot nogriežņu …" at bounding box center [282, 104] width 214 height 152
click at [137, 170] on link "15. uzdevums" at bounding box center [137, 175] width 75 height 10
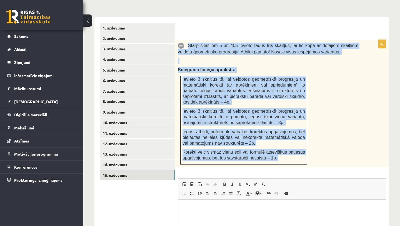
drag, startPoint x: 188, startPoint y: 37, endPoint x: 258, endPoint y: 161, distance: 142.6
click at [258, 161] on div "4p Starp skaitļiem 5 un 405 ievieto tādus trīs skaitļus, lai tie kopā ar dotaji…" at bounding box center [282, 167] width 214 height 254
copy div "Starp skaitļiem 5 un 405 ievieto tādus trīs skaitļus, lai tie kopā ar dotajiem …"
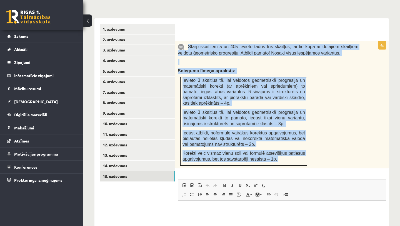
scroll to position [235, 0]
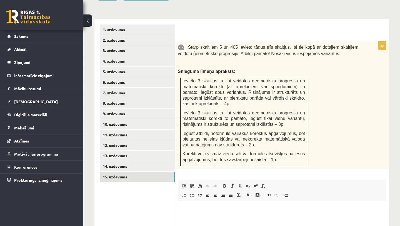
click at [396, 112] on div "Matemātika JK 12.b2 klase 1. ieskaite , Viktorija Ogreniča (12.b2 JK klase) Pār…" at bounding box center [241, 50] width 317 height 526
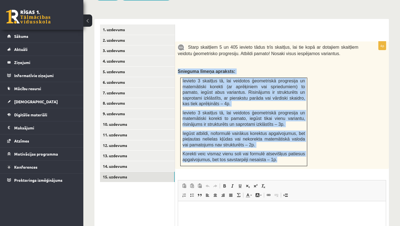
drag, startPoint x: 179, startPoint y: 64, endPoint x: 259, endPoint y: 155, distance: 122.1
click at [259, 155] on div "Starp skaitļiem 5 un 405 ievieto tādus trīs skaitļus, lai tie kopā ar dotajiem …" at bounding box center [282, 104] width 214 height 127
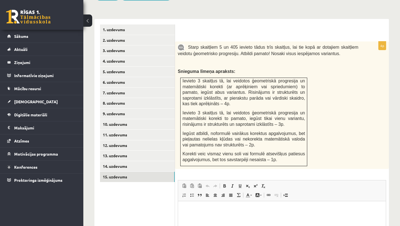
click at [315, 60] on p at bounding box center [268, 63] width 181 height 6
click at [117, 150] on link "13. uzdevums" at bounding box center [137, 155] width 75 height 10
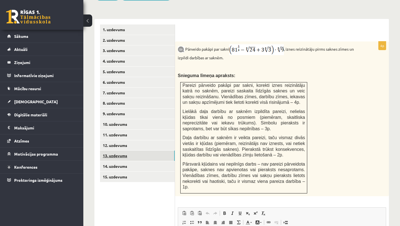
scroll to position [0, 0]
drag, startPoint x: 187, startPoint y: 39, endPoint x: 274, endPoint y: 188, distance: 172.6
click at [274, 188] on div "Pārveido pakāpi par sakni , iznes reizinātāju pirms saknes zīmes un izpildi dar…" at bounding box center [282, 118] width 214 height 155
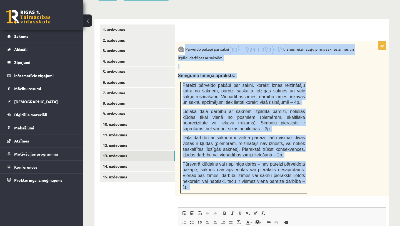
drag, startPoint x: 185, startPoint y: 42, endPoint x: 251, endPoint y: 203, distance: 173.6
click at [251, 204] on div "4p Pārveido pakāpi par sakni , iznes reizinātāju pirms saknes zīmes un izpildi …" at bounding box center [282, 181] width 214 height 281
click at [125, 99] on link "8. uzdevums" at bounding box center [137, 103] width 75 height 10
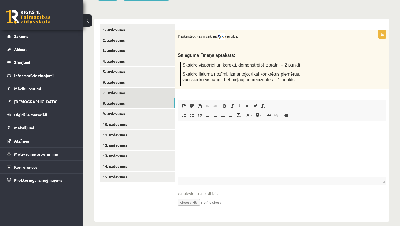
click at [131, 88] on link "7. uzdevums" at bounding box center [137, 93] width 75 height 10
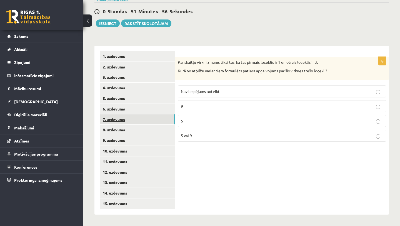
scroll to position [201, 0]
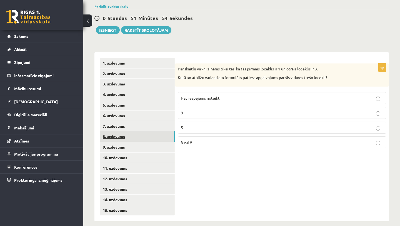
click at [125, 131] on link "8. uzdevums" at bounding box center [137, 136] width 75 height 10
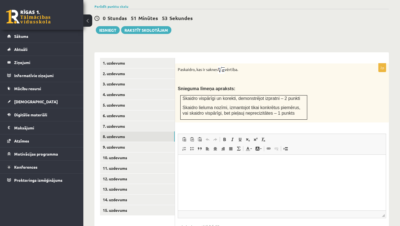
scroll to position [0, 0]
click at [189, 171] on html at bounding box center [282, 162] width 208 height 17
drag, startPoint x: 185, startPoint y: 164, endPoint x: 257, endPoint y: 166, distance: 72.9
click at [257, 166] on html "**********" at bounding box center [282, 162] width 208 height 17
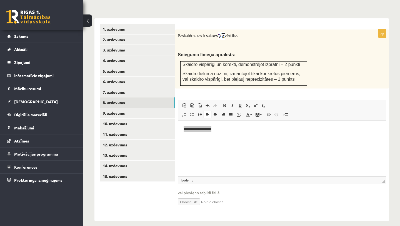
click at [195, 196] on input "file" at bounding box center [282, 200] width 209 height 11
type input "**********"
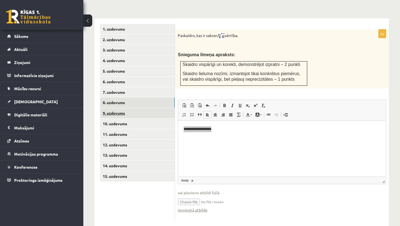
click at [133, 108] on link "9. uzdevums" at bounding box center [137, 113] width 75 height 10
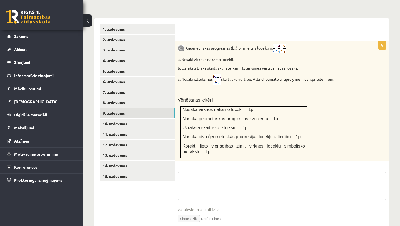
click at [190, 175] on textarea at bounding box center [282, 186] width 209 height 28
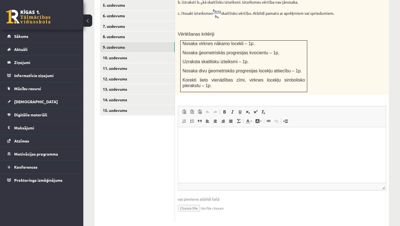
scroll to position [306, 0]
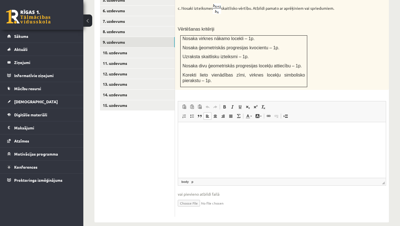
click at [185, 139] on html at bounding box center [282, 130] width 208 height 17
click at [192, 197] on input "file" at bounding box center [282, 202] width 209 height 11
type input "**********"
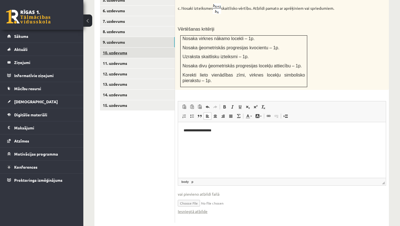
click at [117, 48] on link "10. uzdevums" at bounding box center [137, 53] width 75 height 10
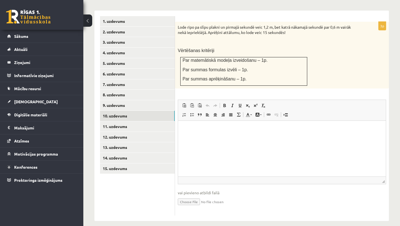
scroll to position [0, 0]
click at [194, 138] on html at bounding box center [282, 129] width 208 height 17
click at [192, 195] on input "file" at bounding box center [282, 200] width 209 height 11
type input "**********"
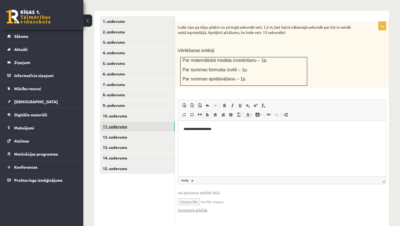
click at [142, 123] on link "11. uzdevums" at bounding box center [137, 126] width 75 height 10
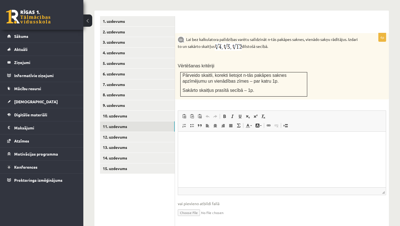
click at [205, 148] on html at bounding box center [282, 140] width 208 height 17
click at [193, 206] on input "file" at bounding box center [282, 211] width 209 height 11
type input "**********"
click at [130, 132] on link "12. uzdevums" at bounding box center [137, 137] width 75 height 10
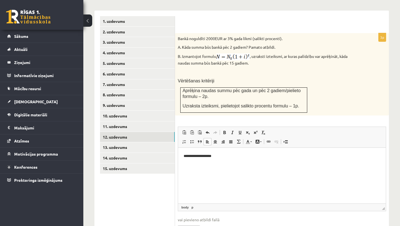
scroll to position [270, 0]
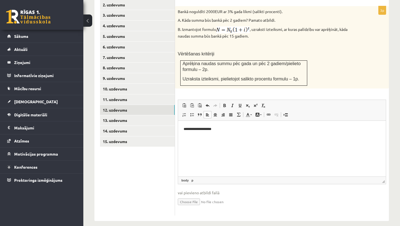
click at [190, 195] on input "file" at bounding box center [282, 200] width 209 height 11
type input "**********"
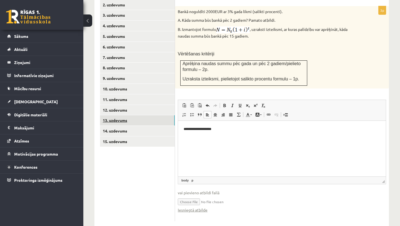
click at [148, 115] on link "13. uzdevums" at bounding box center [137, 120] width 75 height 10
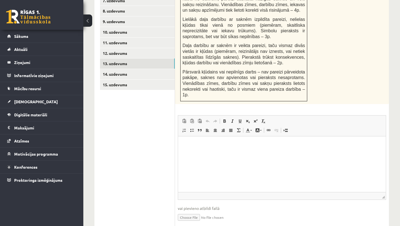
scroll to position [328, 0]
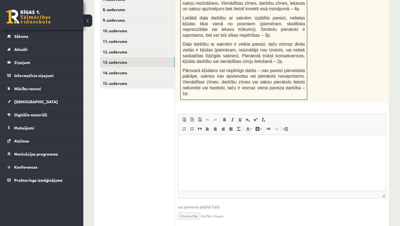
click at [209, 152] on html at bounding box center [282, 143] width 208 height 17
click at [192, 214] on input "file" at bounding box center [282, 215] width 209 height 11
type input "**********"
click at [112, 68] on link "14. uzdevums" at bounding box center [137, 73] width 75 height 10
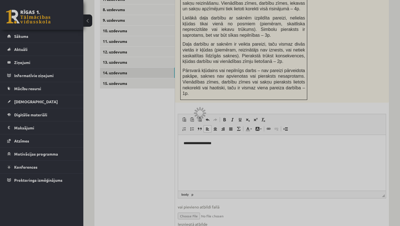
scroll to position [290, 0]
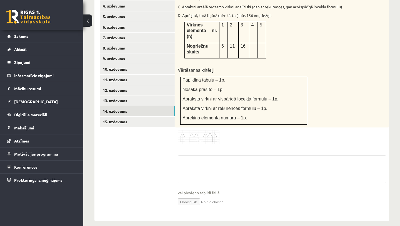
click at [194, 196] on input "file" at bounding box center [282, 200] width 209 height 11
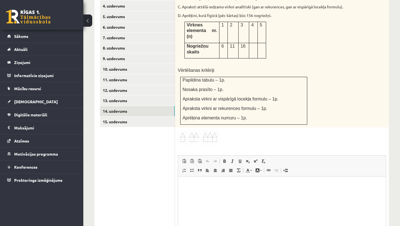
scroll to position [0, 0]
type input "**********"
click at [201, 187] on p "Rich Text Editor, wiswyg-editor-user-answer-47024776754640" at bounding box center [282, 185] width 197 height 6
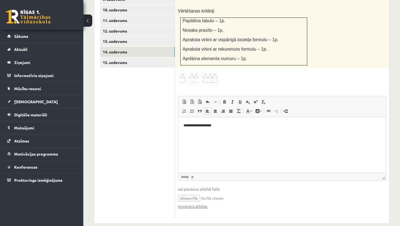
scroll to position [351, 0]
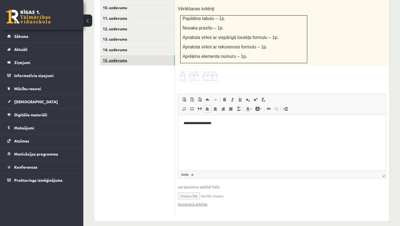
click at [115, 55] on link "15. uzdevums" at bounding box center [137, 60] width 75 height 10
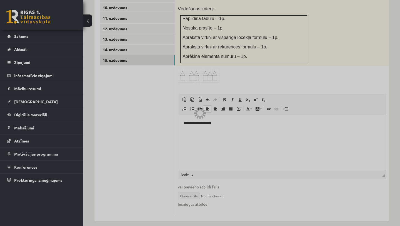
scroll to position [259, 0]
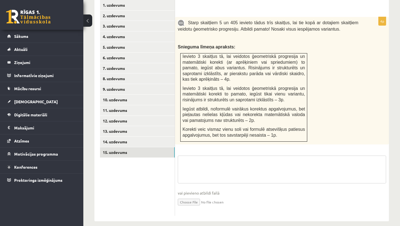
click at [195, 163] on textarea at bounding box center [282, 169] width 209 height 28
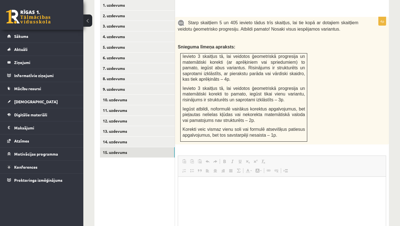
scroll to position [0, 0]
click at [194, 193] on html at bounding box center [282, 184] width 208 height 17
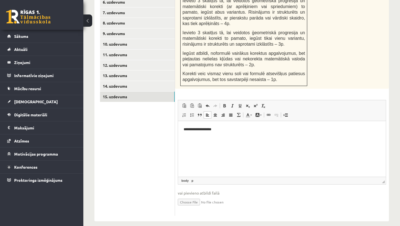
click at [190, 196] on input "file" at bounding box center [282, 201] width 209 height 11
type input "**********"
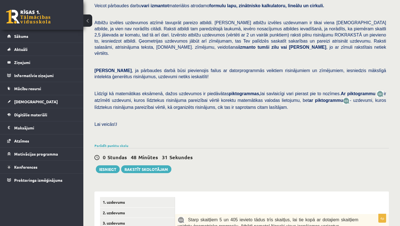
scroll to position [63, 0]
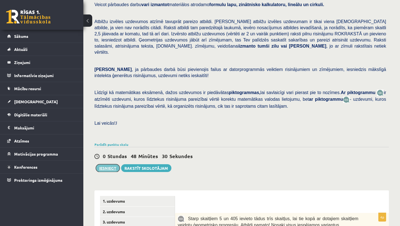
click at [109, 164] on button "Iesniegt" at bounding box center [108, 168] width 24 height 8
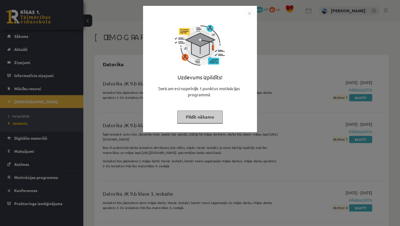
click at [209, 117] on button "Pildīt nākamo" at bounding box center [200, 116] width 46 height 13
